Goal: Task Accomplishment & Management: Manage account settings

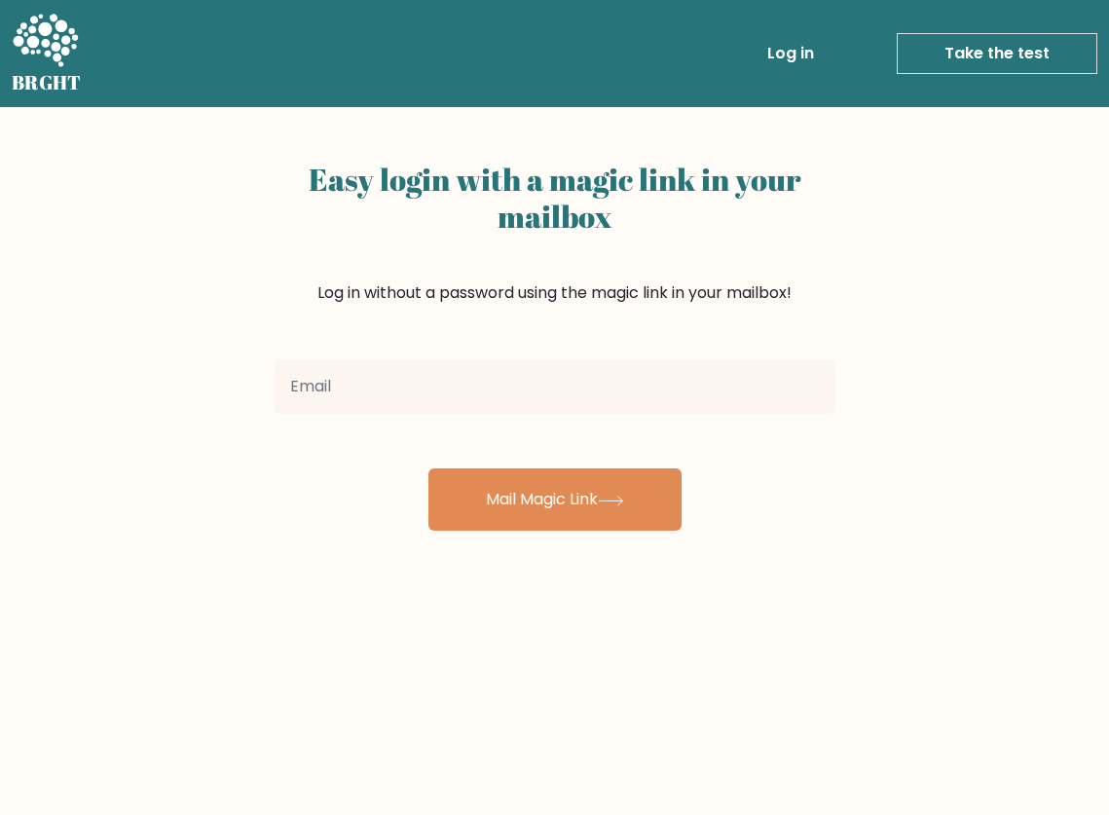
click at [968, 272] on div "Easy login with a magic link in your mailbox Log in without a password using th…" at bounding box center [554, 476] width 1109 height 738
click at [864, 719] on div "Easy login with a magic link in your mailbox Log in without a password using th…" at bounding box center [554, 476] width 1109 height 738
